Goal: Share content

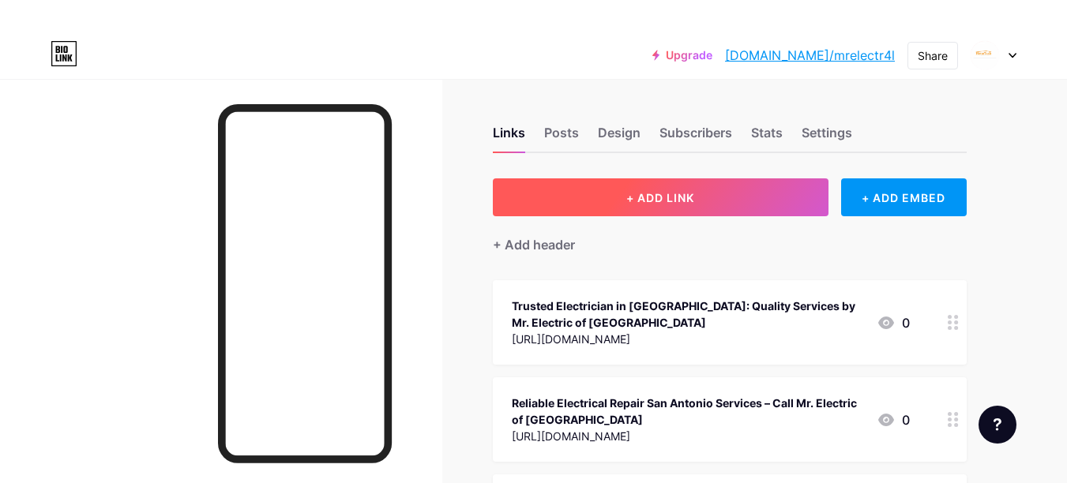
click at [635, 196] on span "+ ADD LINK" at bounding box center [660, 197] width 68 height 13
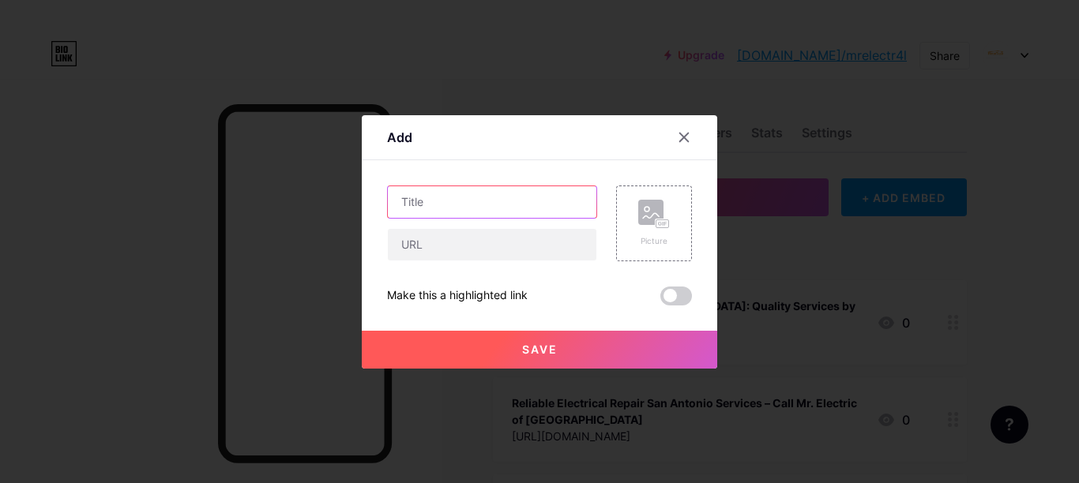
click at [450, 204] on input "text" at bounding box center [492, 202] width 209 height 32
paste input "What Services Does an Electrician in [GEOGRAPHIC_DATA], [GEOGRAPHIC_DATA] Provi…"
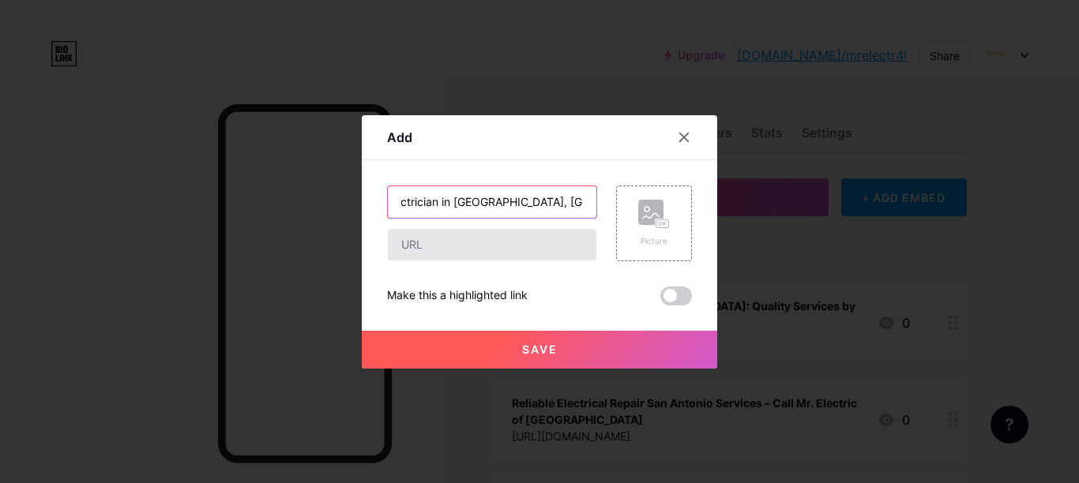
type input "What Services Does an Electrician in [GEOGRAPHIC_DATA], [GEOGRAPHIC_DATA] Provi…"
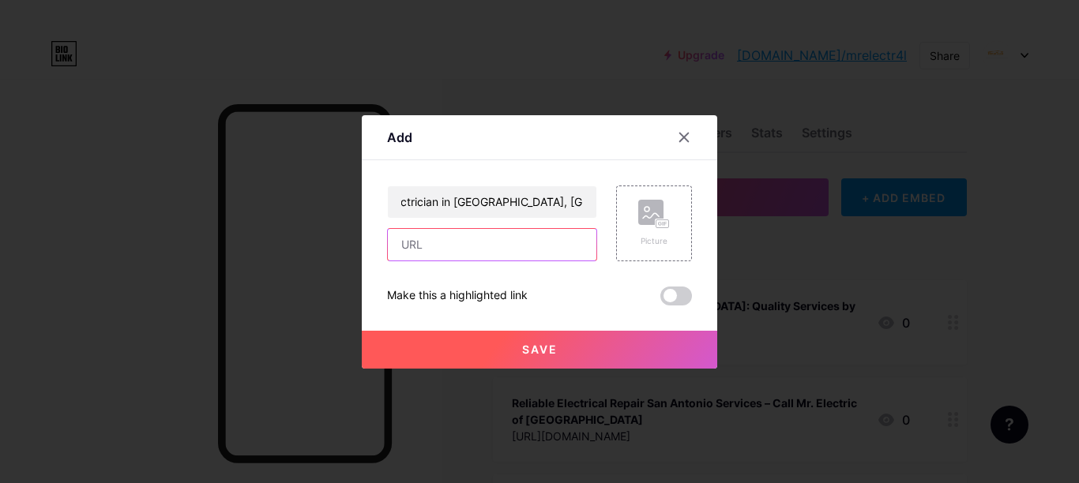
click at [461, 238] on input "text" at bounding box center [492, 245] width 209 height 32
paste input "[URL][DOMAIN_NAME]"
type input "[URL][DOMAIN_NAME]"
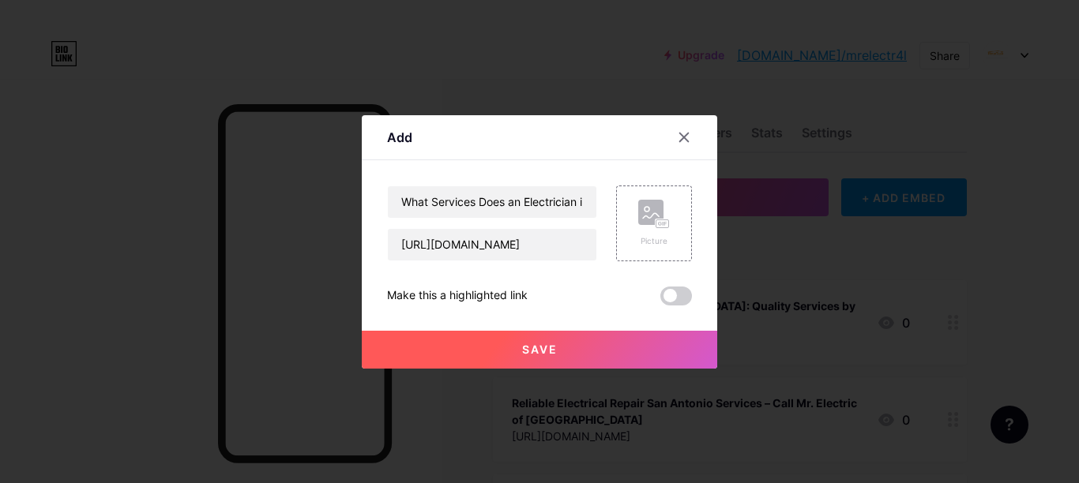
click at [442, 340] on button "Save" at bounding box center [539, 350] width 355 height 38
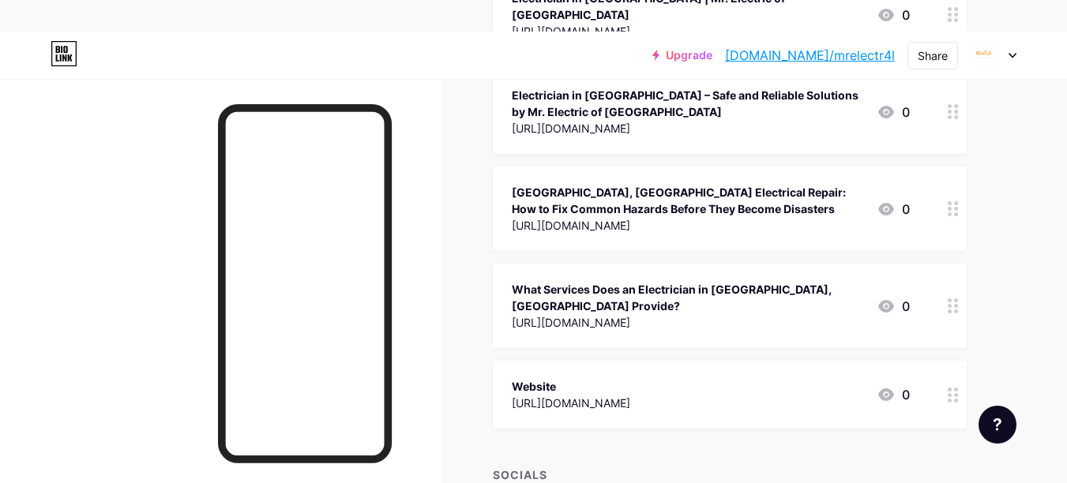
scroll to position [1409, 0]
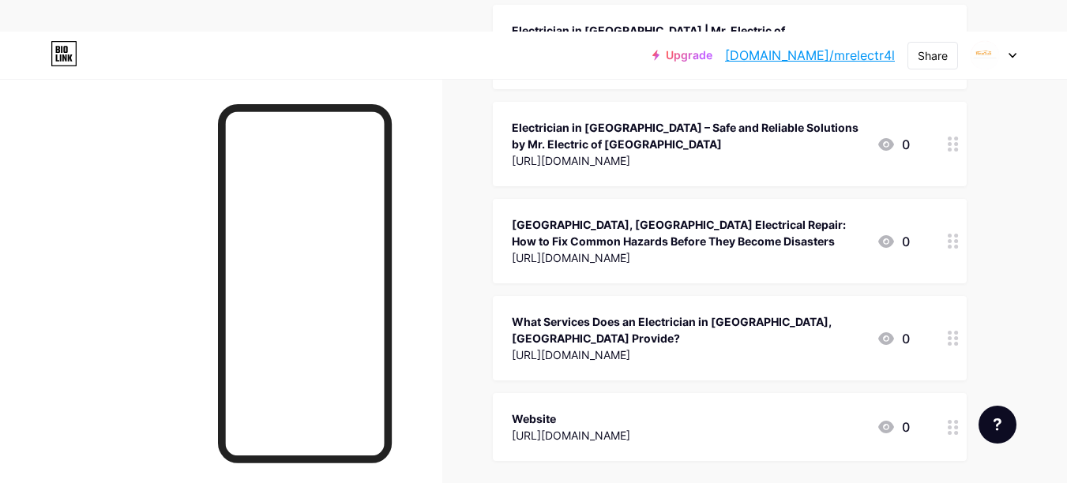
drag, startPoint x: 649, startPoint y: 278, endPoint x: 649, endPoint y: 205, distance: 72.7
click at [641, 314] on div "What Services Does an Electrician in [GEOGRAPHIC_DATA], [GEOGRAPHIC_DATA] Provi…" at bounding box center [688, 330] width 352 height 33
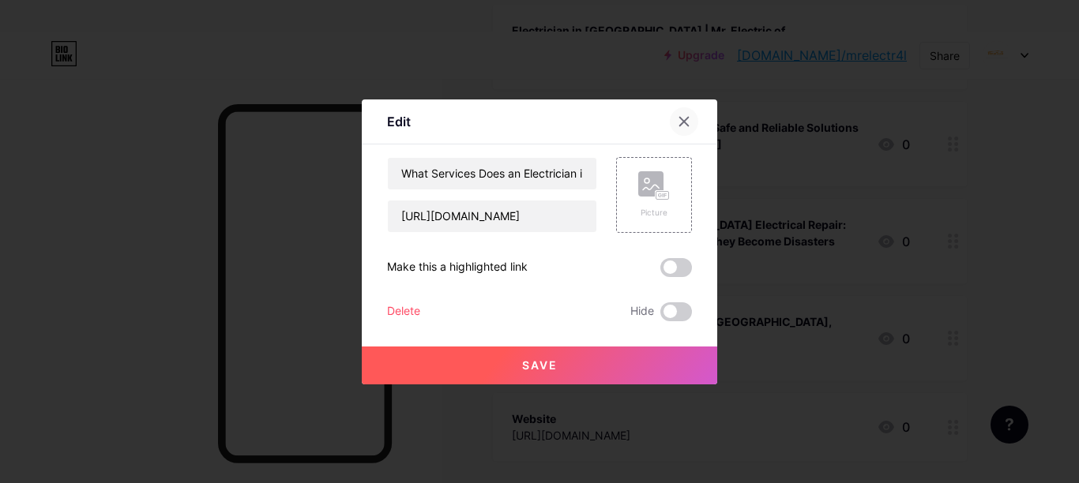
click at [688, 113] on div at bounding box center [684, 121] width 28 height 28
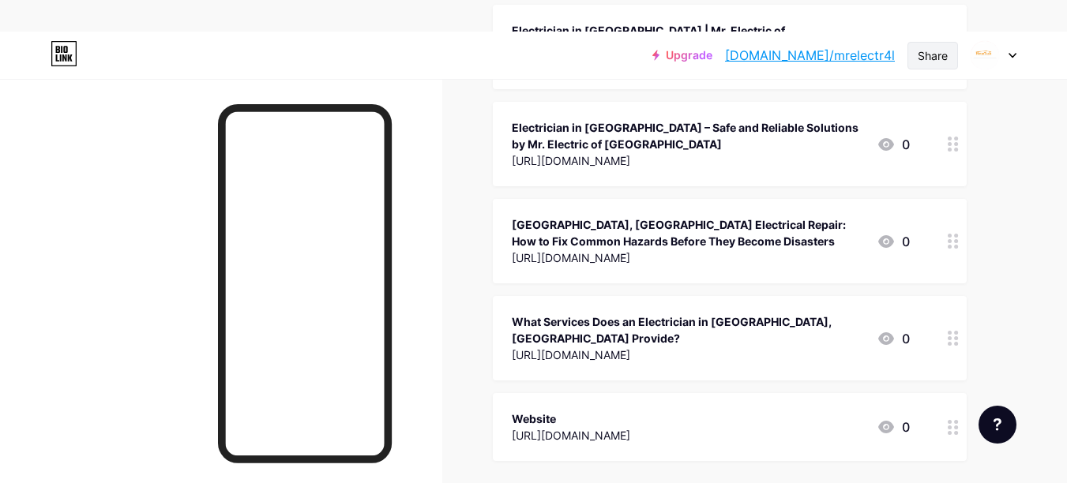
click at [935, 55] on div "Share" at bounding box center [933, 55] width 30 height 17
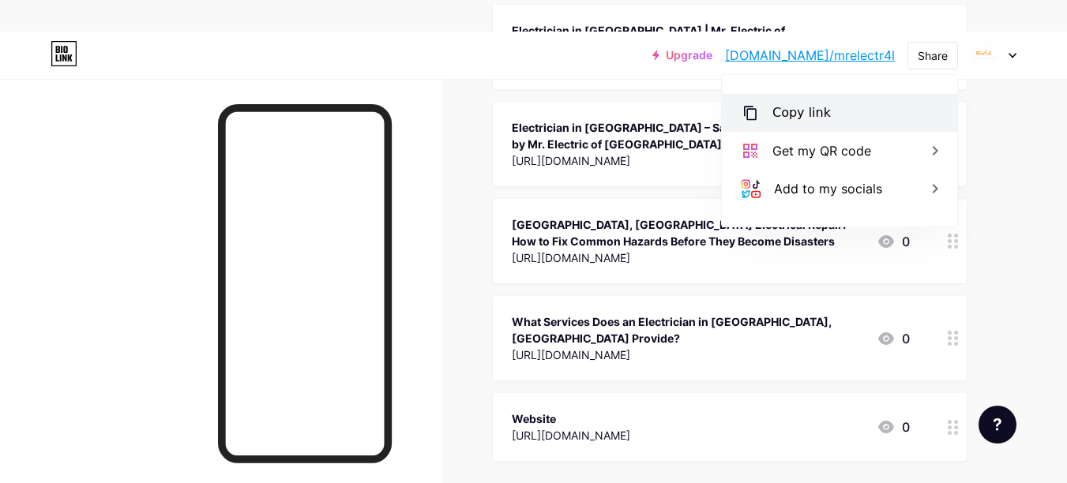
click at [821, 113] on div "Copy link" at bounding box center [802, 112] width 58 height 19
click at [784, 113] on div "Copy link" at bounding box center [802, 112] width 58 height 19
